Goal: Information Seeking & Learning: Learn about a topic

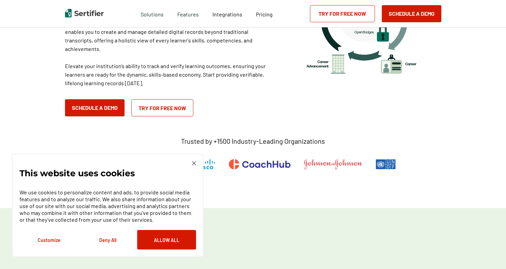
scroll to position [137, 0]
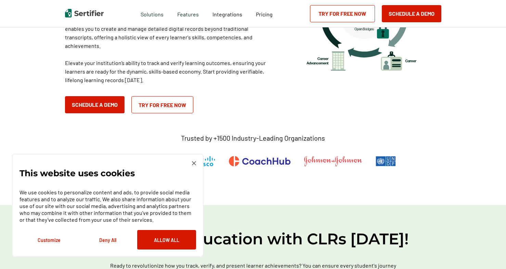
click at [195, 163] on img at bounding box center [194, 163] width 4 height 4
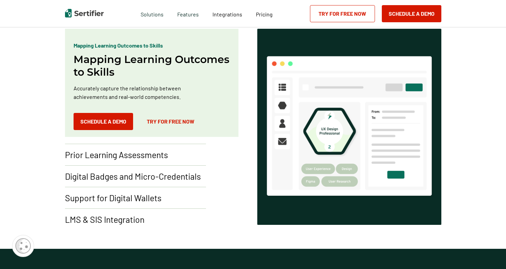
scroll to position [616, 0]
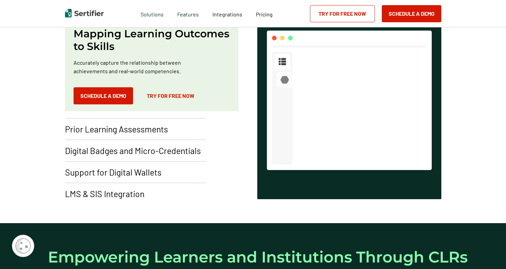
click at [129, 196] on p "LMS & SIS Integration" at bounding box center [104, 193] width 79 height 11
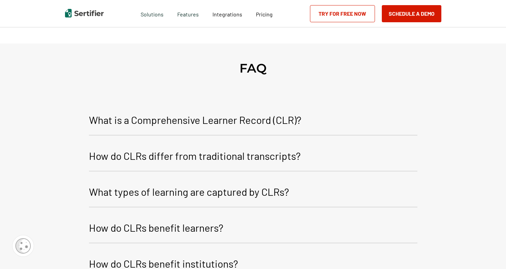
scroll to position [1334, 0]
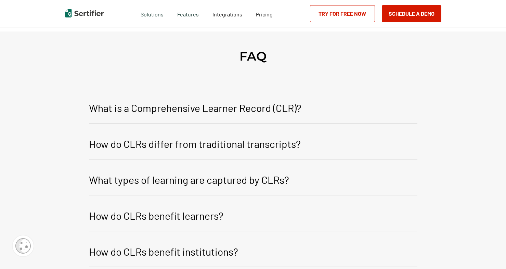
click at [180, 147] on p "How do CLRs differ from traditional transcripts?" at bounding box center [195, 143] width 212 height 16
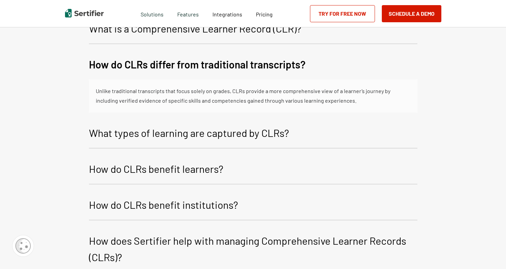
scroll to position [1368, 0]
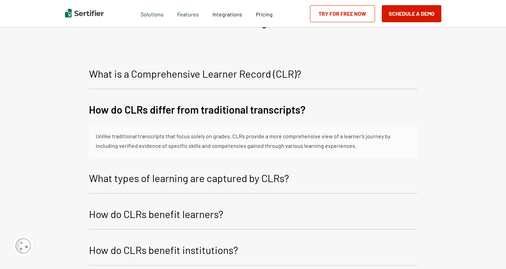
click at [204, 77] on p "What is a Comprehensive Learner Record (CLR)?" at bounding box center [195, 73] width 212 height 16
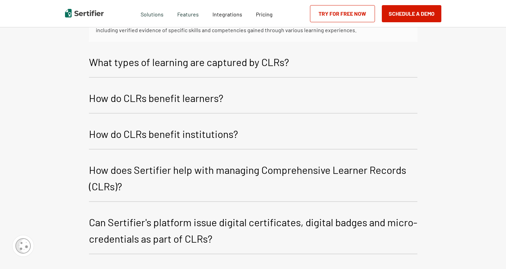
scroll to position [1539, 0]
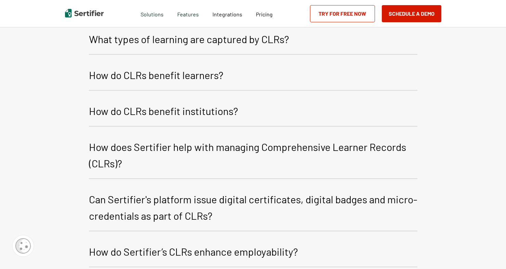
click at [212, 150] on p "How does Sertifier help with managing Comprehensive Learner Records (CLRs)?" at bounding box center [253, 154] width 328 height 33
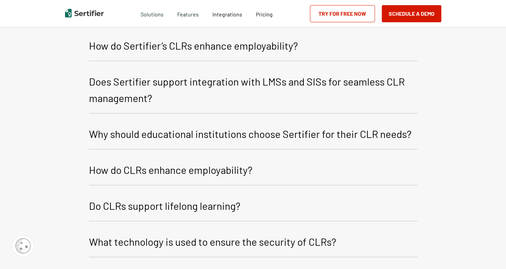
scroll to position [1812, 0]
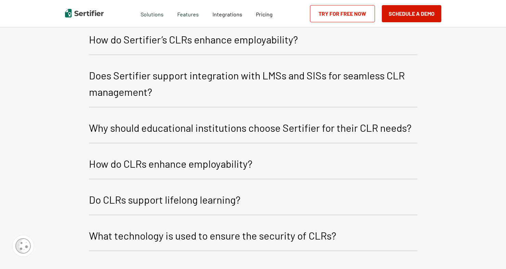
click at [239, 131] on p "Why should educational institutions choose Sertifier for their CLR needs?" at bounding box center [250, 127] width 322 height 16
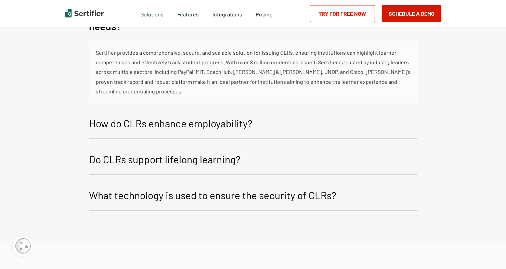
scroll to position [1949, 0]
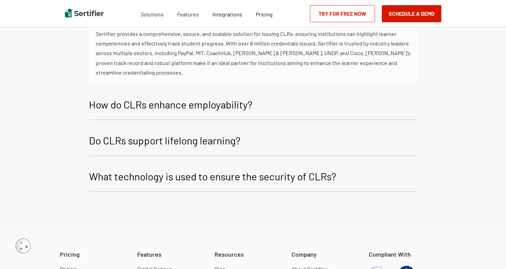
click at [236, 177] on p "What technology is used to ensure the security of CLRs?" at bounding box center [212, 176] width 247 height 16
